Goal: Answer question/provide support

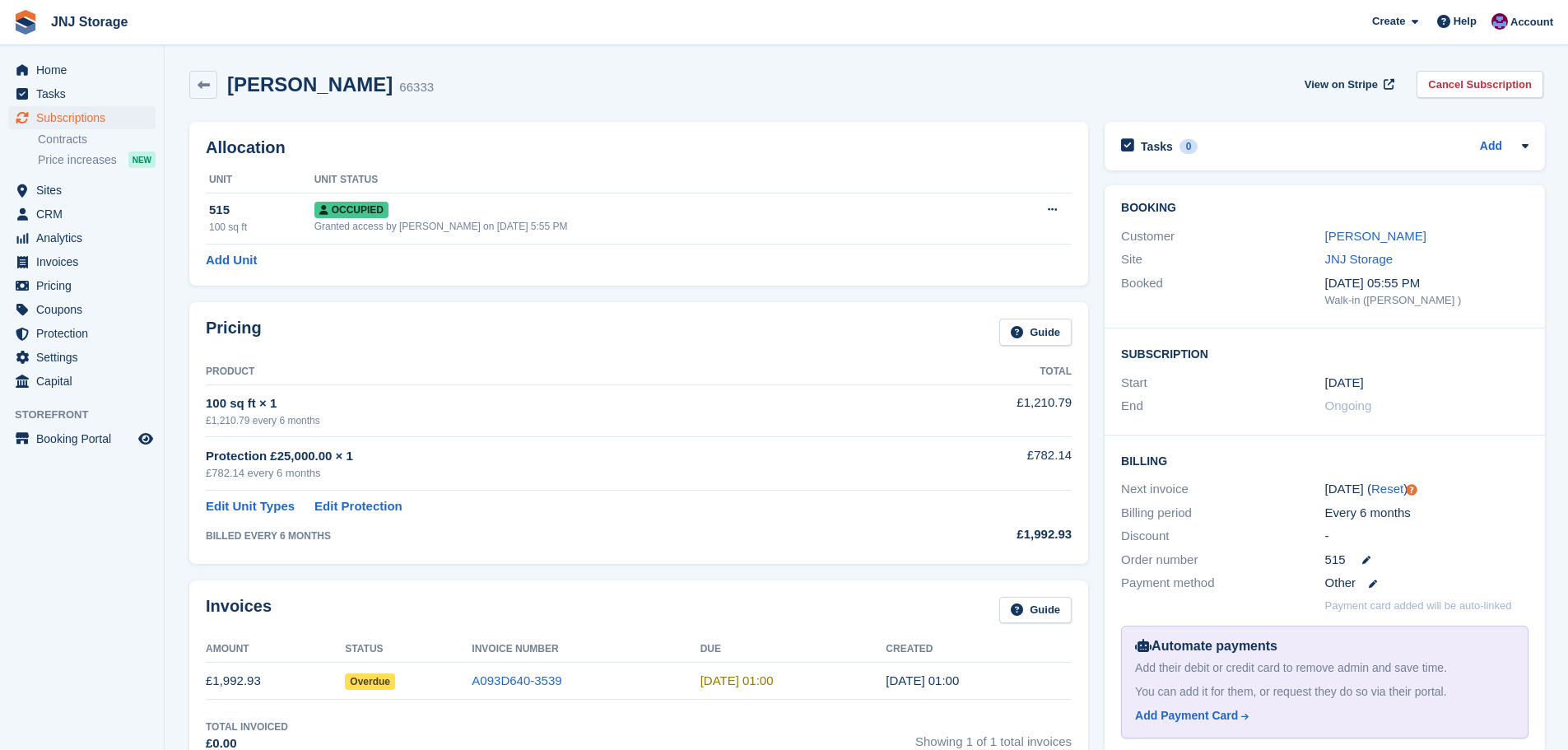
scroll to position [153, 0]
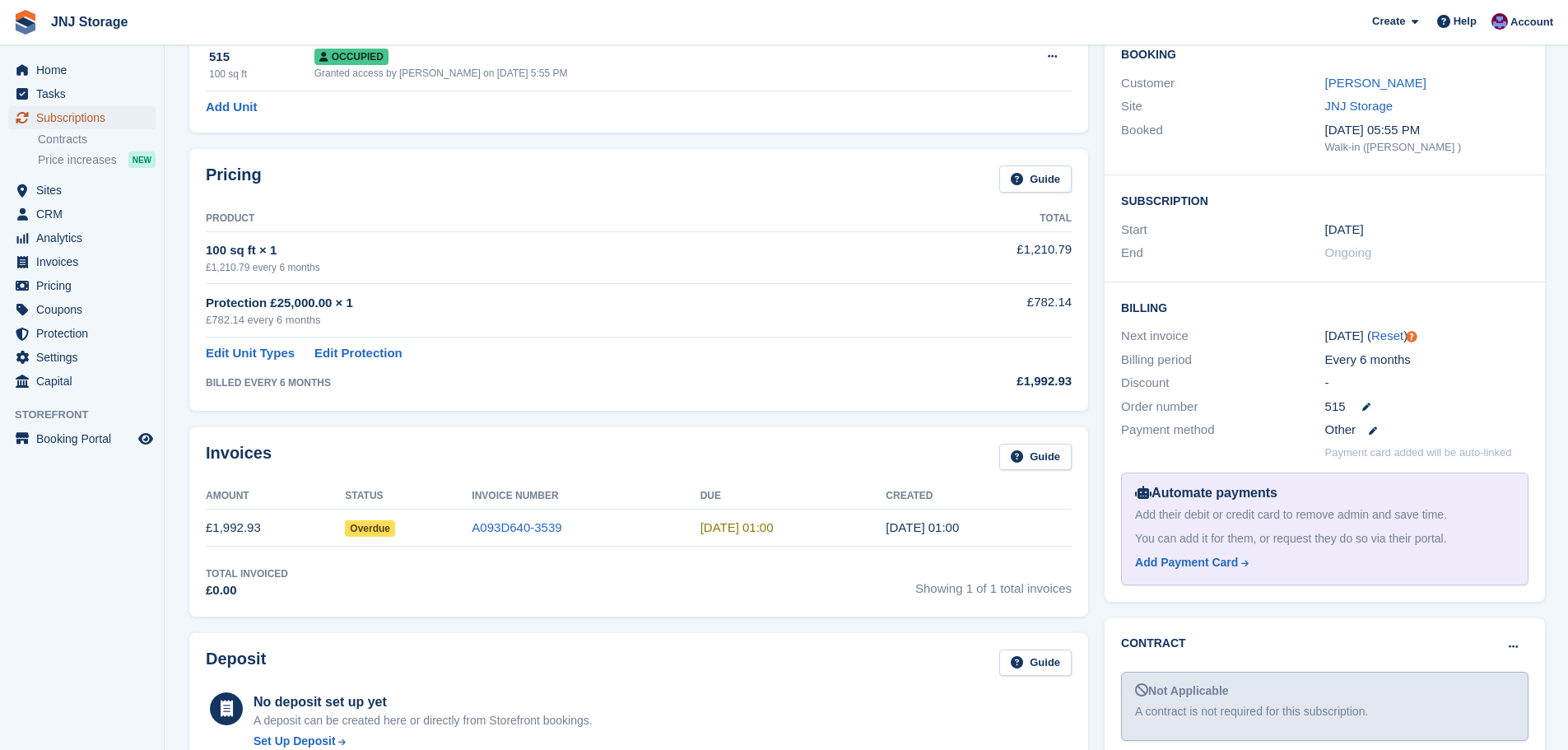
click at [89, 115] on span "Subscriptions" at bounding box center [85, 117] width 99 height 23
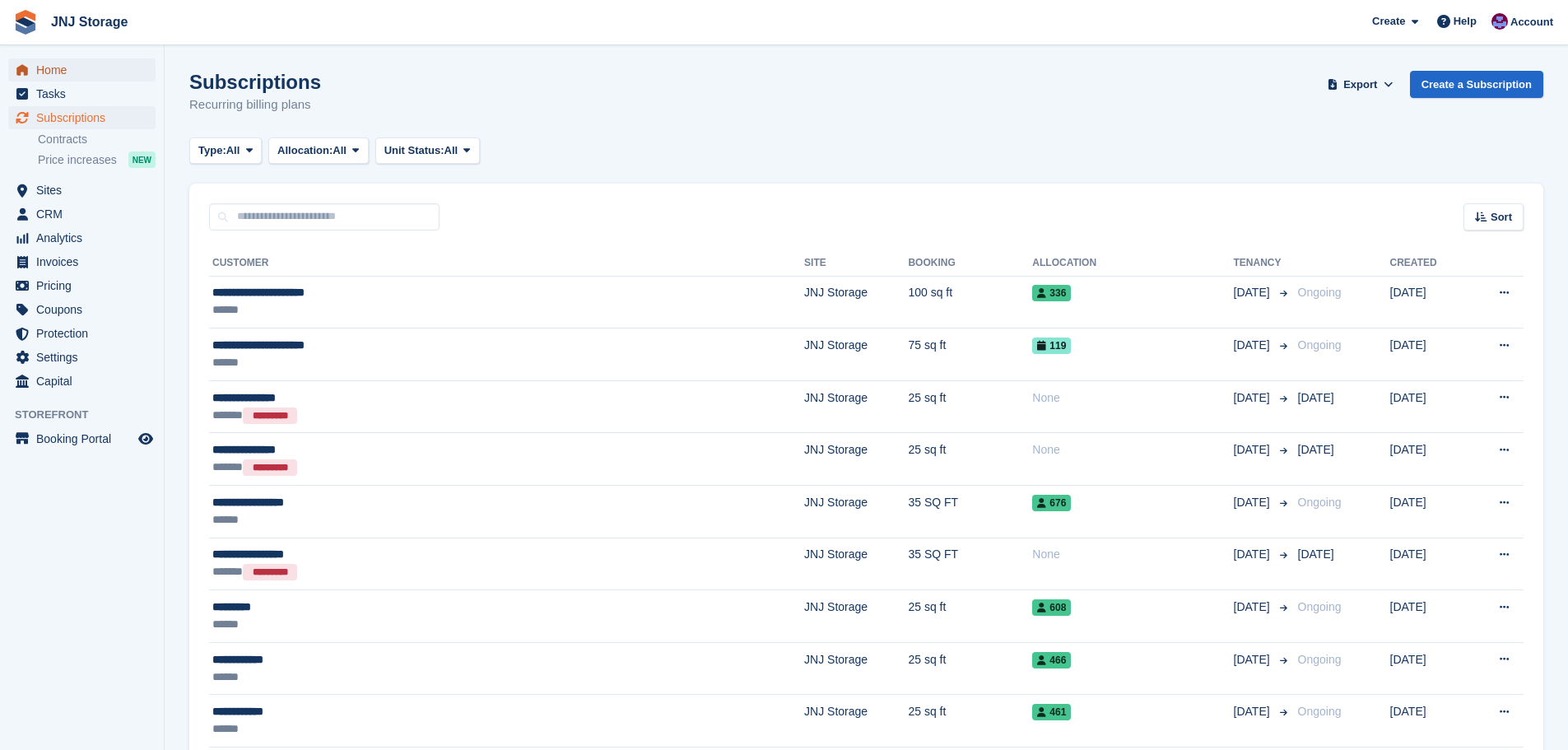
click at [61, 74] on span "Home" at bounding box center [85, 70] width 99 height 23
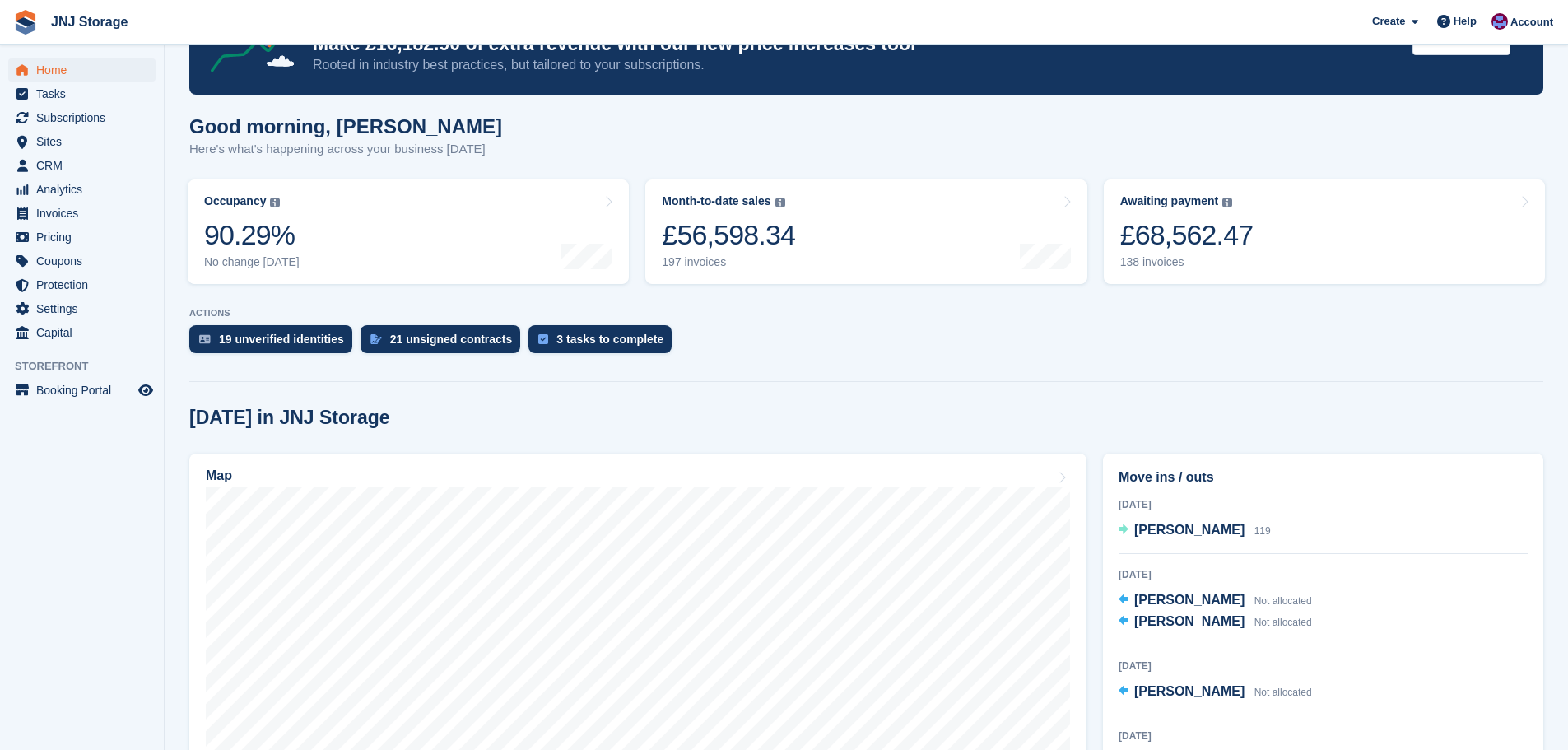
scroll to position [164, 0]
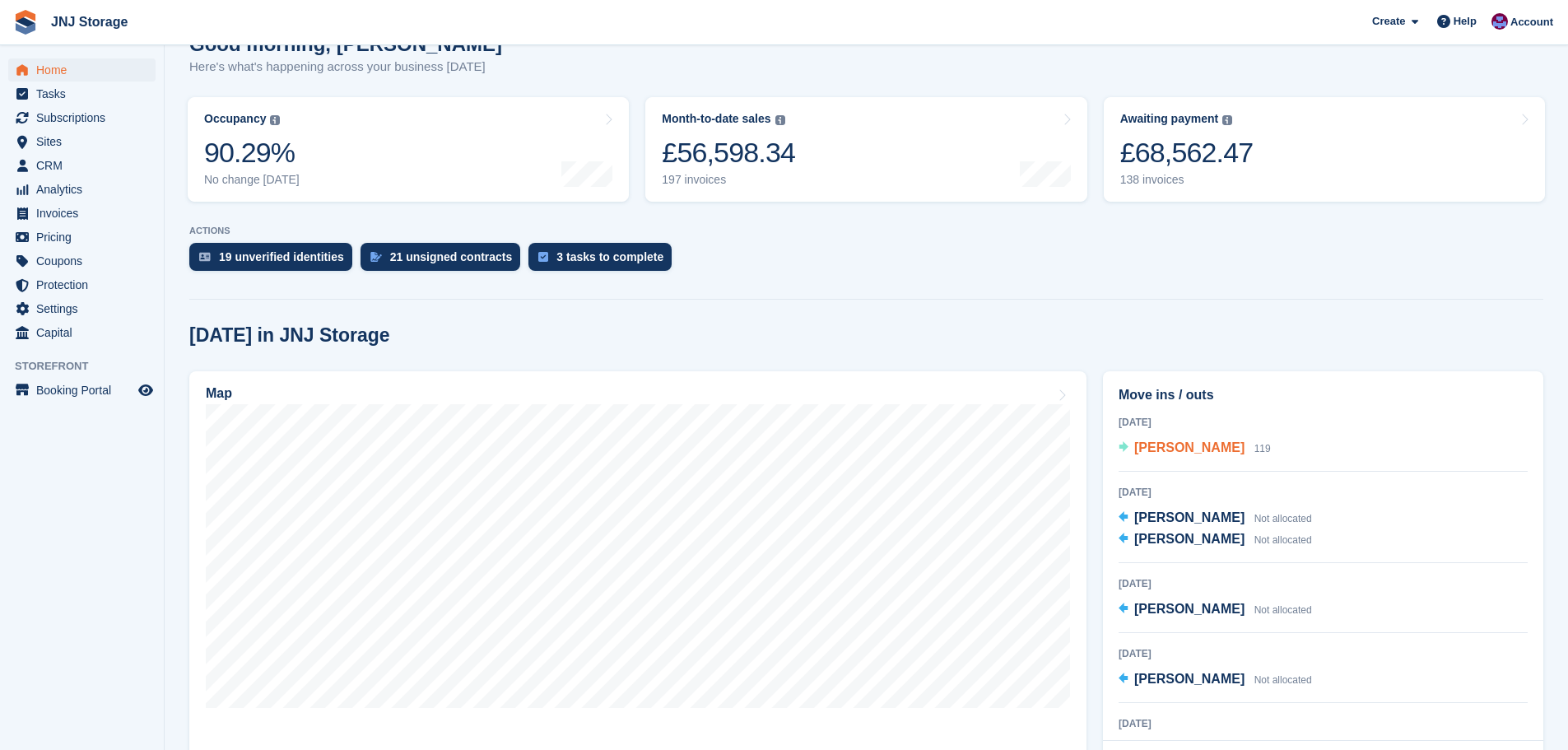
click at [1187, 448] on span "[PERSON_NAME]" at bounding box center [1189, 447] width 111 height 14
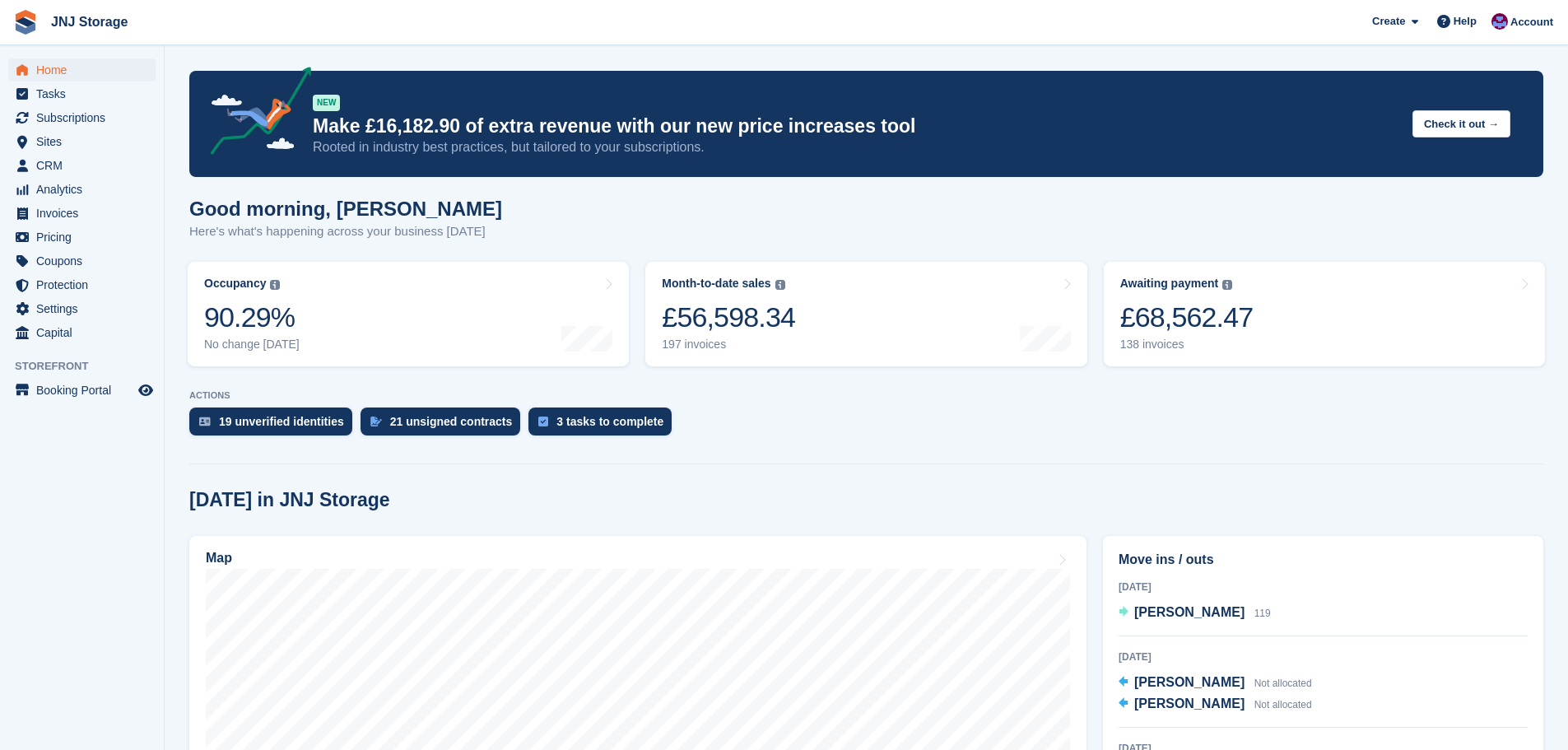
scroll to position [329, 0]
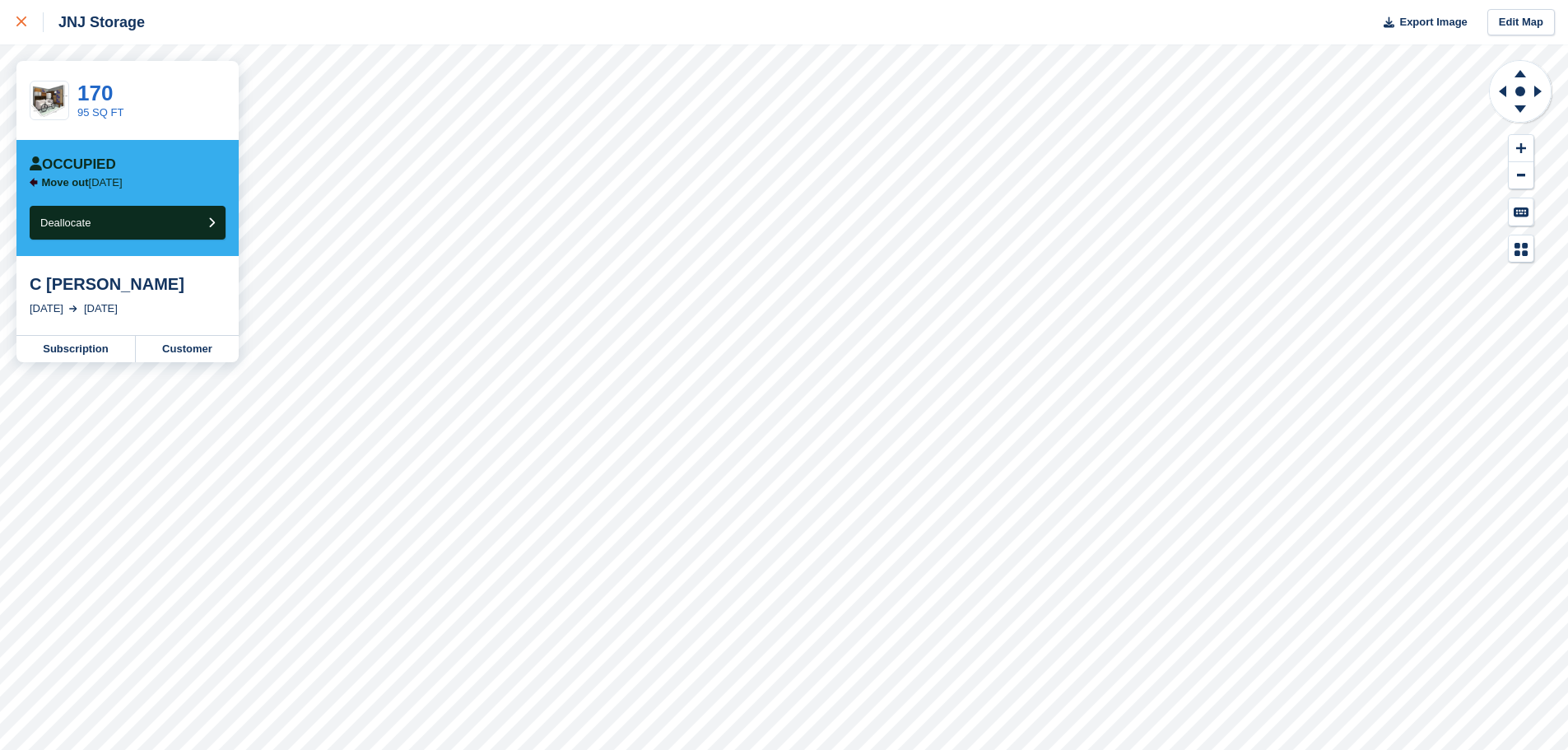
click at [22, 16] on div at bounding box center [29, 22] width 27 height 20
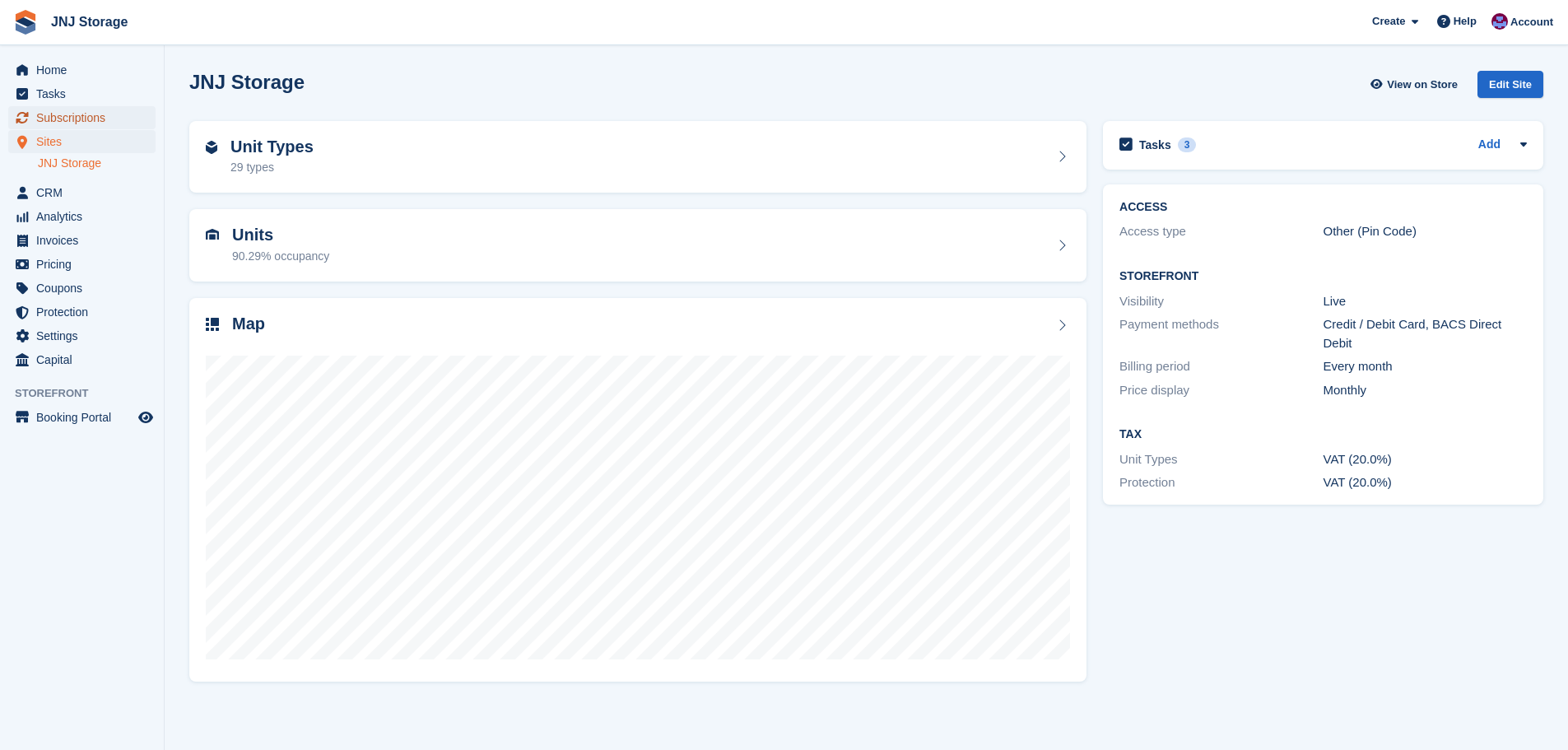
click at [89, 117] on span "Subscriptions" at bounding box center [85, 117] width 99 height 23
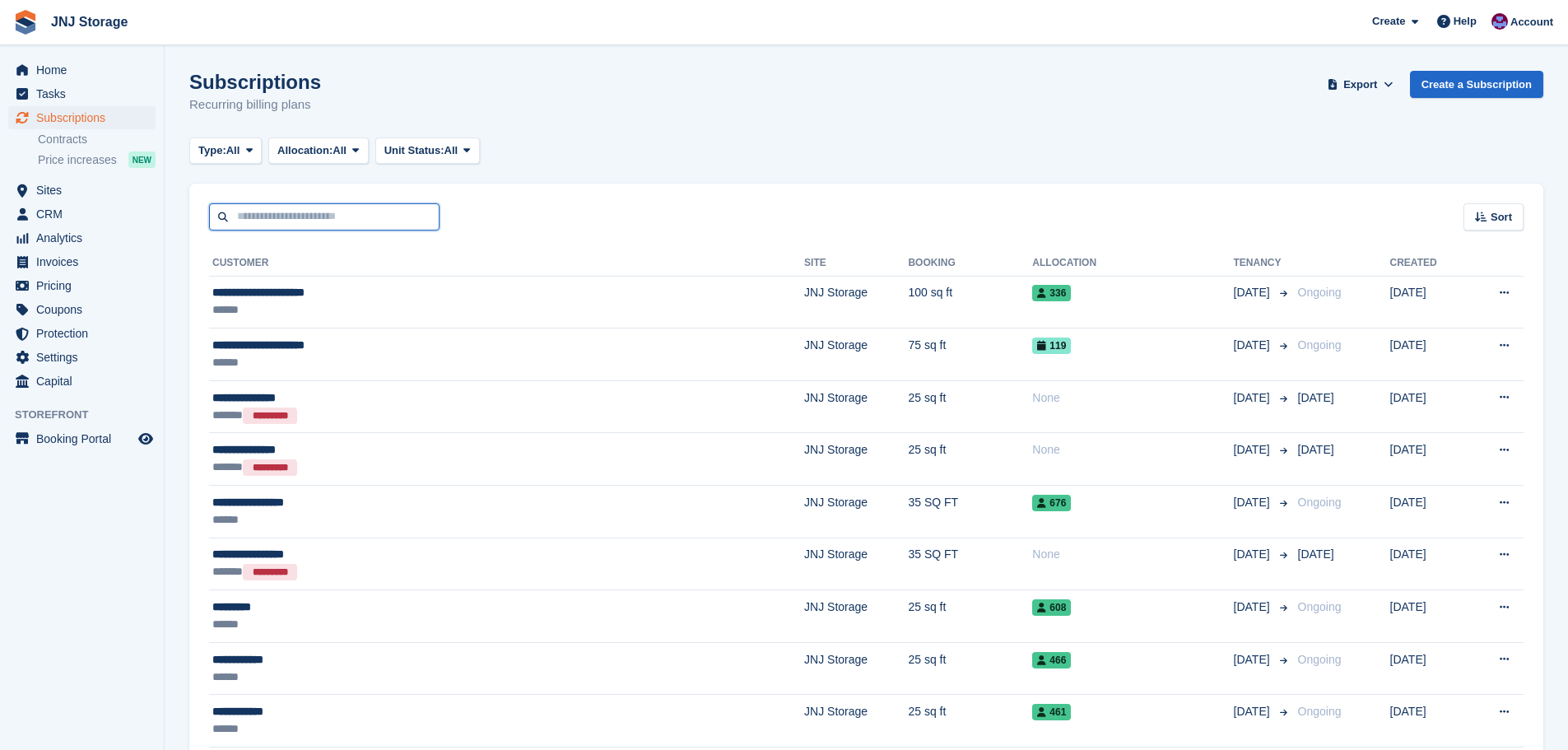
click at [320, 211] on input "text" at bounding box center [324, 216] width 231 height 27
type input "****"
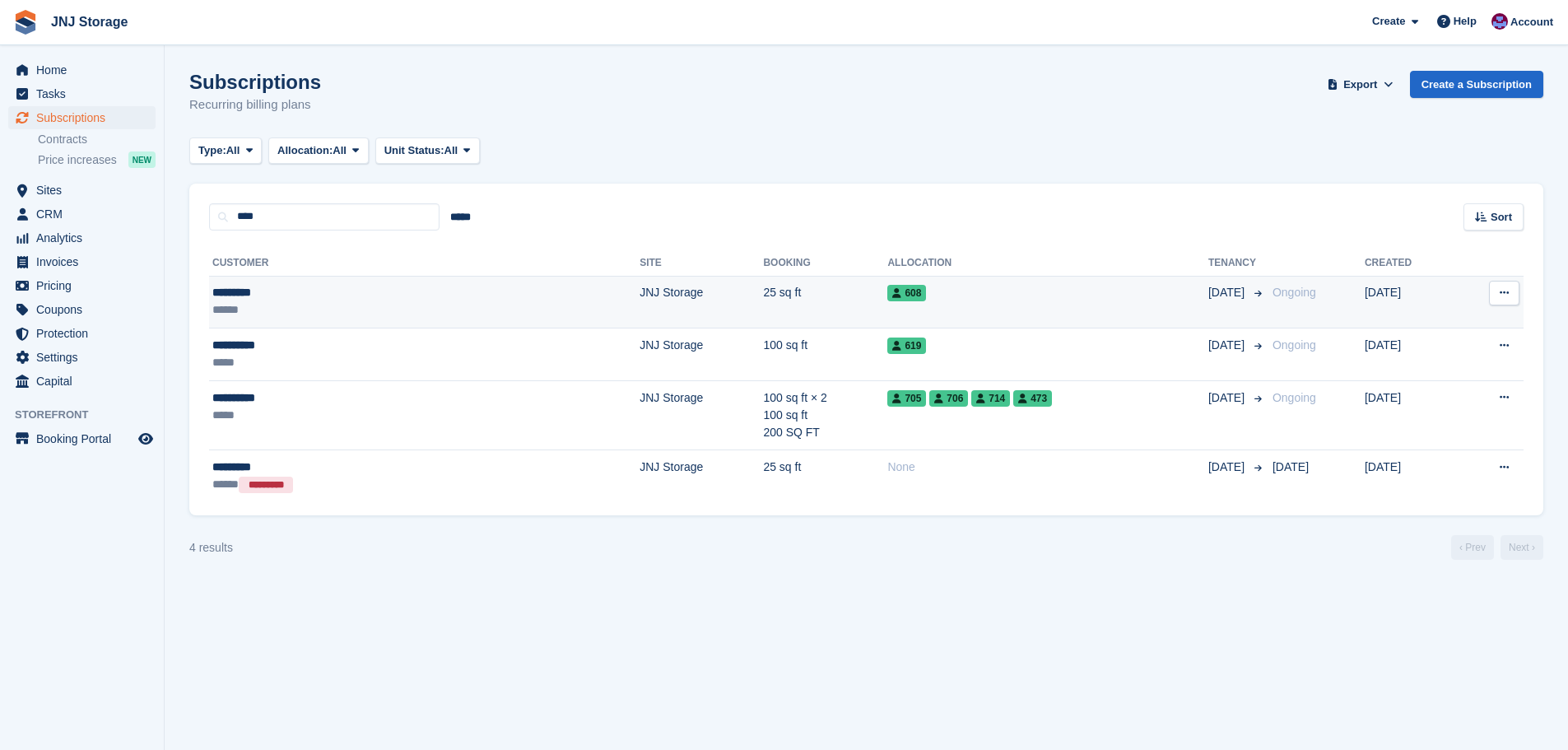
click at [337, 303] on div "******" at bounding box center [321, 310] width 217 height 17
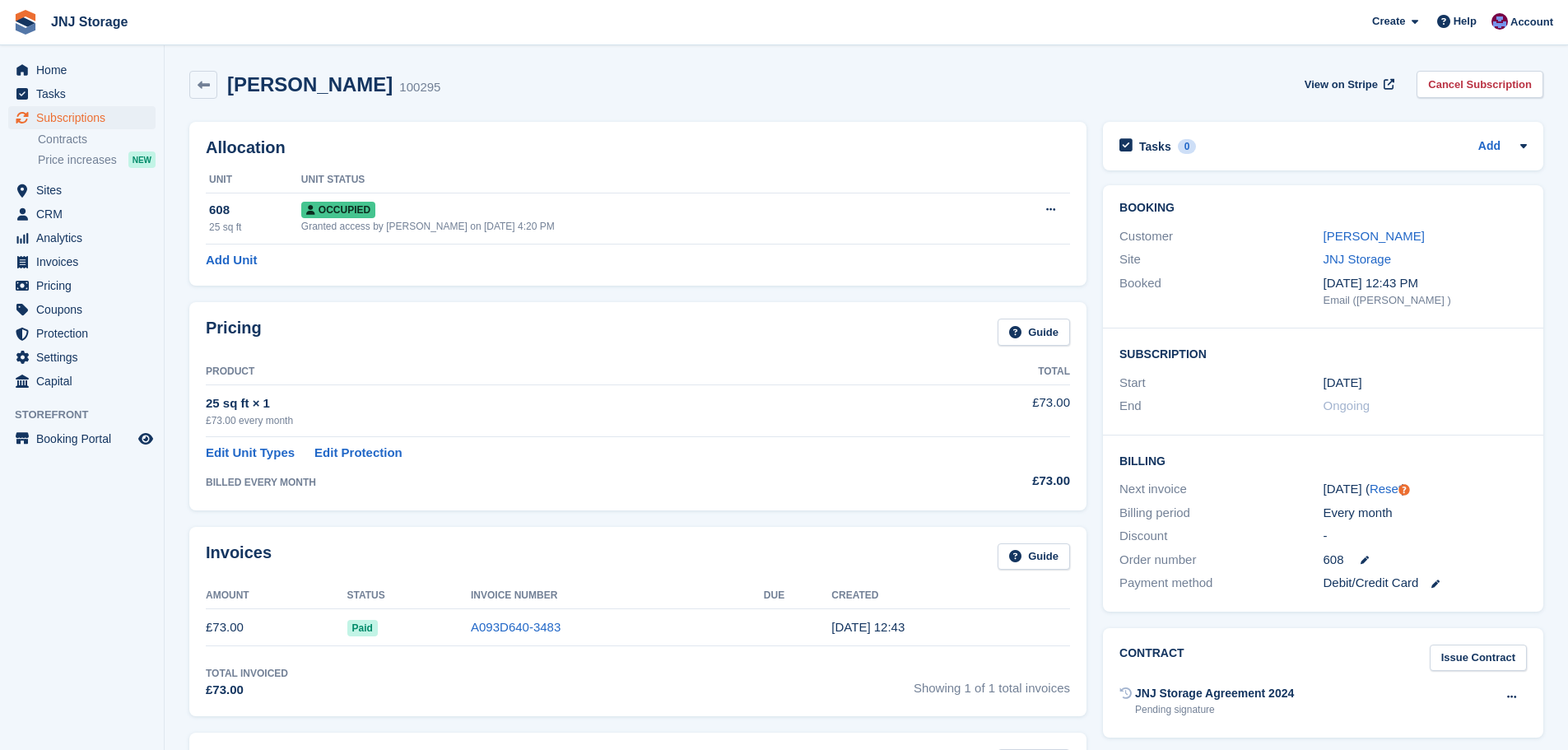
click at [898, 479] on div "BILLED EVERY MONTH" at bounding box center [568, 483] width 725 height 15
click at [1344, 234] on link "[PERSON_NAME]" at bounding box center [1374, 235] width 101 height 14
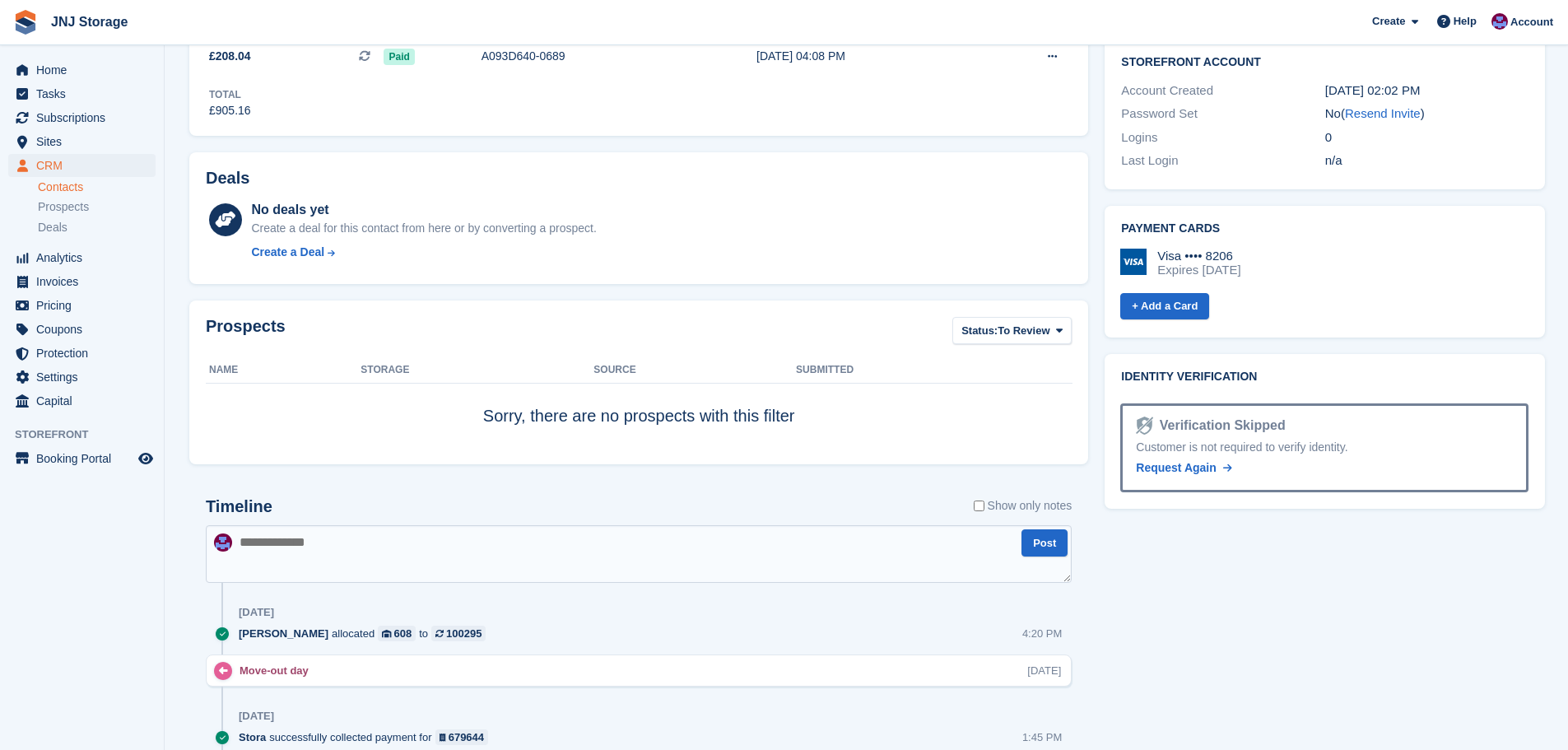
scroll to position [576, 0]
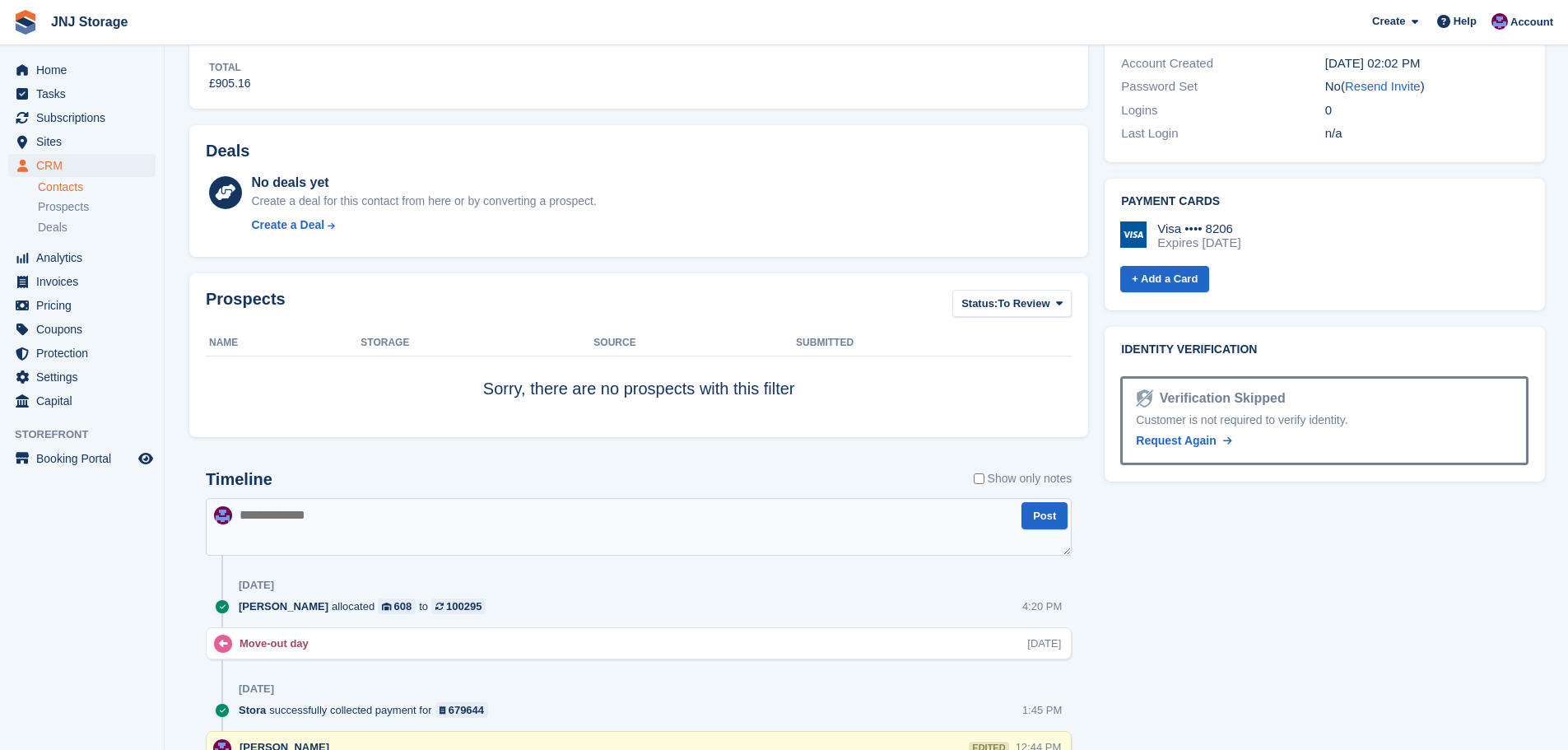
click at [381, 537] on textarea at bounding box center [639, 526] width 866 height 58
type textarea "**********"
